Goal: Navigation & Orientation: Find specific page/section

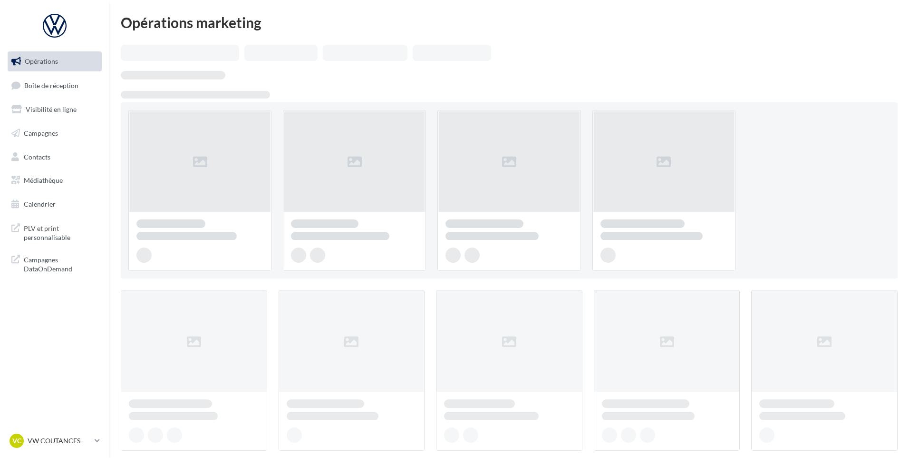
click at [102, 86] on link "Boîte de réception" at bounding box center [55, 85] width 98 height 20
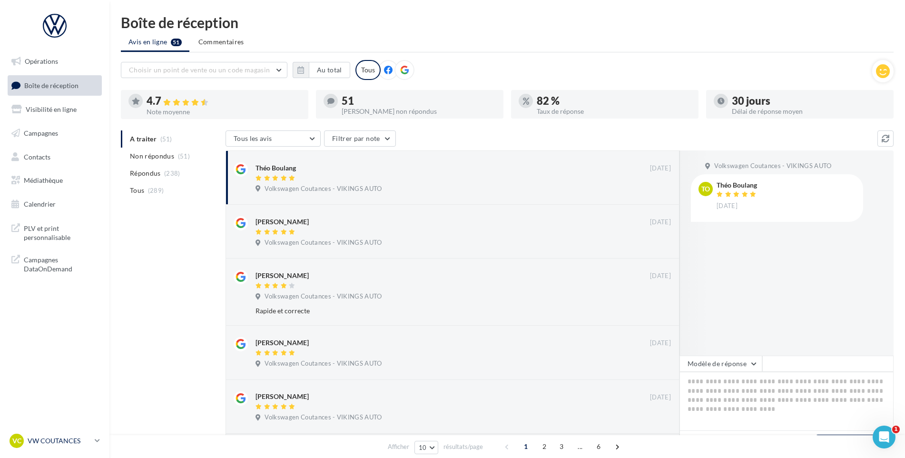
drag, startPoint x: 90, startPoint y: 438, endPoint x: 89, endPoint y: 431, distance: 6.7
click at [90, 438] on p "VW COUTANCES" at bounding box center [59, 441] width 63 height 10
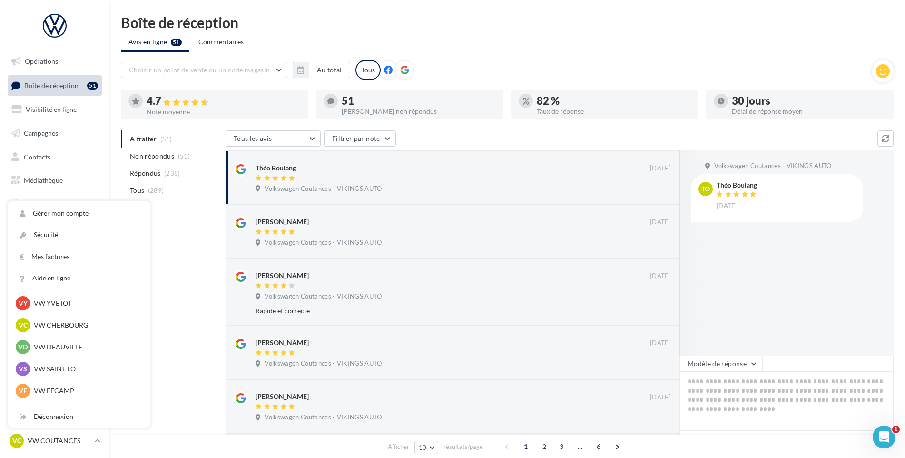
scroll to position [158, 0]
click at [176, 343] on div "A traiter (51) Non répondus (51) Répondus (238) Tous (289) Tous les avis Tous l…" at bounding box center [507, 429] width 772 height 598
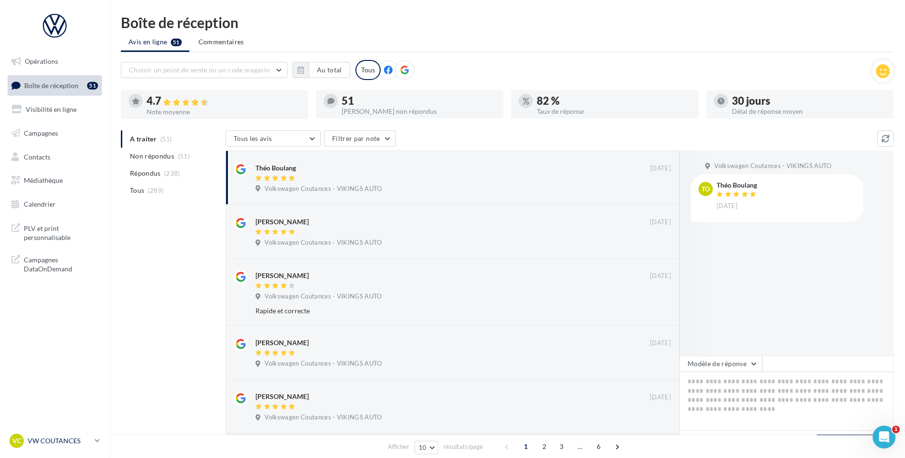
click at [67, 433] on link "VC VW COUTANCES vw-cou-vau" at bounding box center [55, 440] width 94 height 18
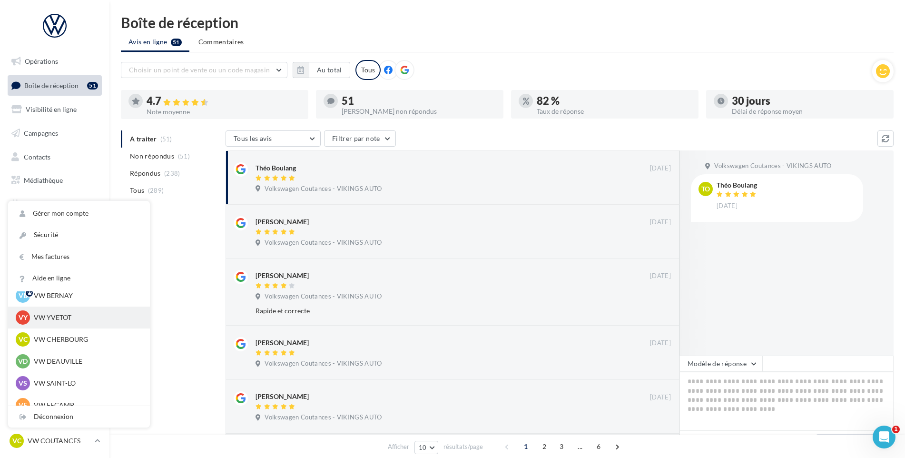
scroll to position [48, 0]
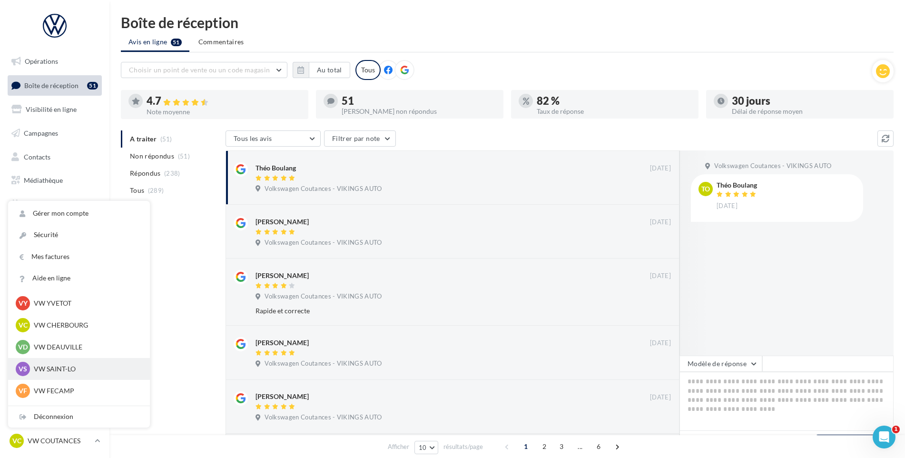
click at [65, 371] on p "VW SAINT-LO" at bounding box center [86, 369] width 105 height 10
